Goal: Register for event/course

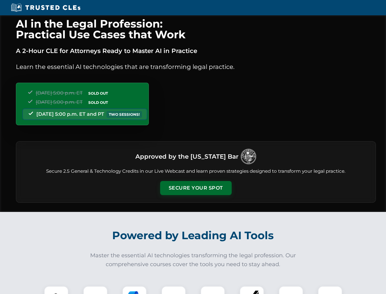
click at [196, 188] on button "Secure Your Spot" at bounding box center [196, 188] width 72 height 14
click at [56, 290] on img at bounding box center [56, 298] width 18 height 18
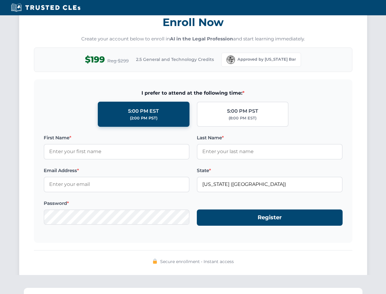
scroll to position [600, 0]
